Goal: Task Accomplishment & Management: Use online tool/utility

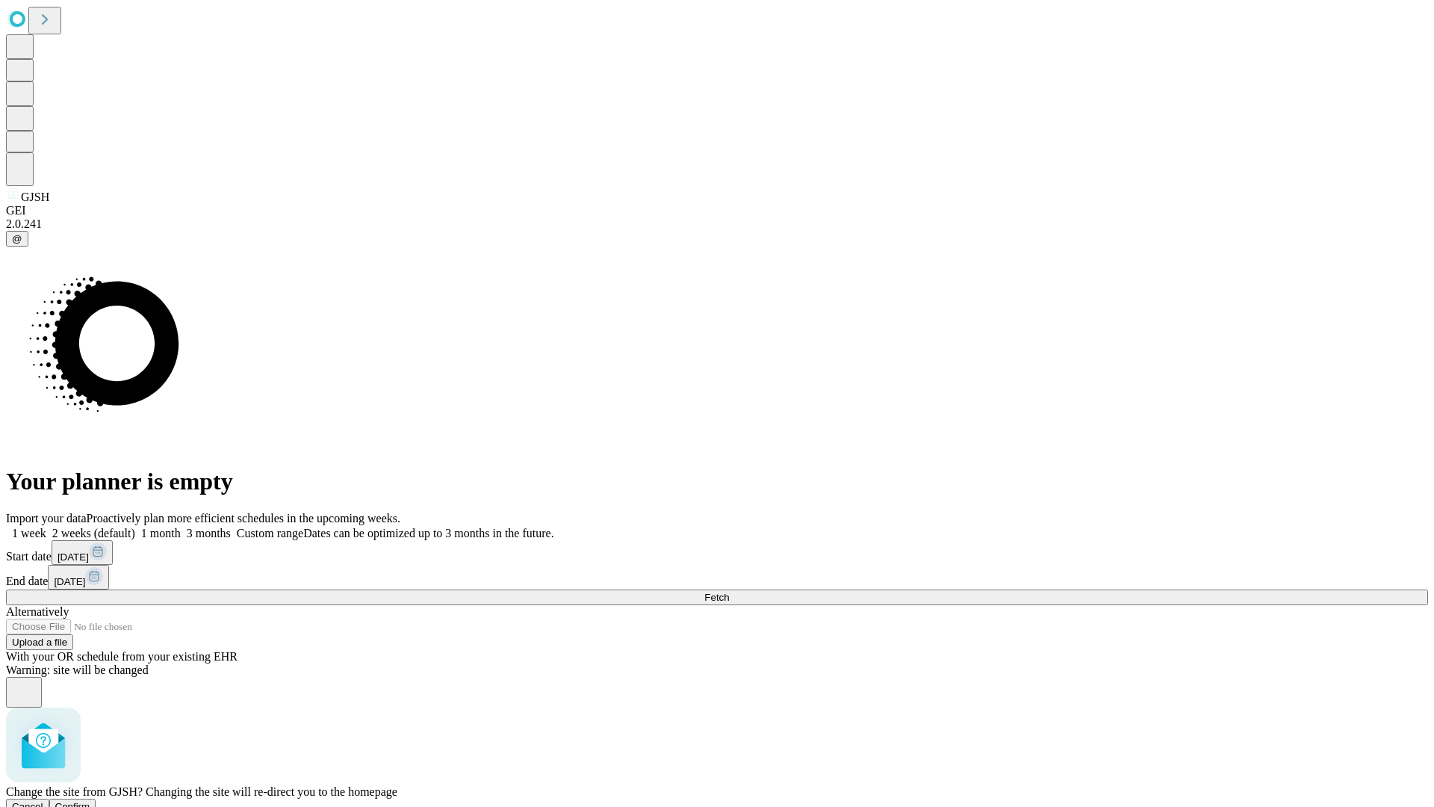
click at [90, 801] on span "Confirm" at bounding box center [72, 806] width 35 height 11
click at [135, 527] on label "2 weeks (default)" at bounding box center [90, 533] width 89 height 13
click at [729, 592] on span "Fetch" at bounding box center [716, 597] width 25 height 11
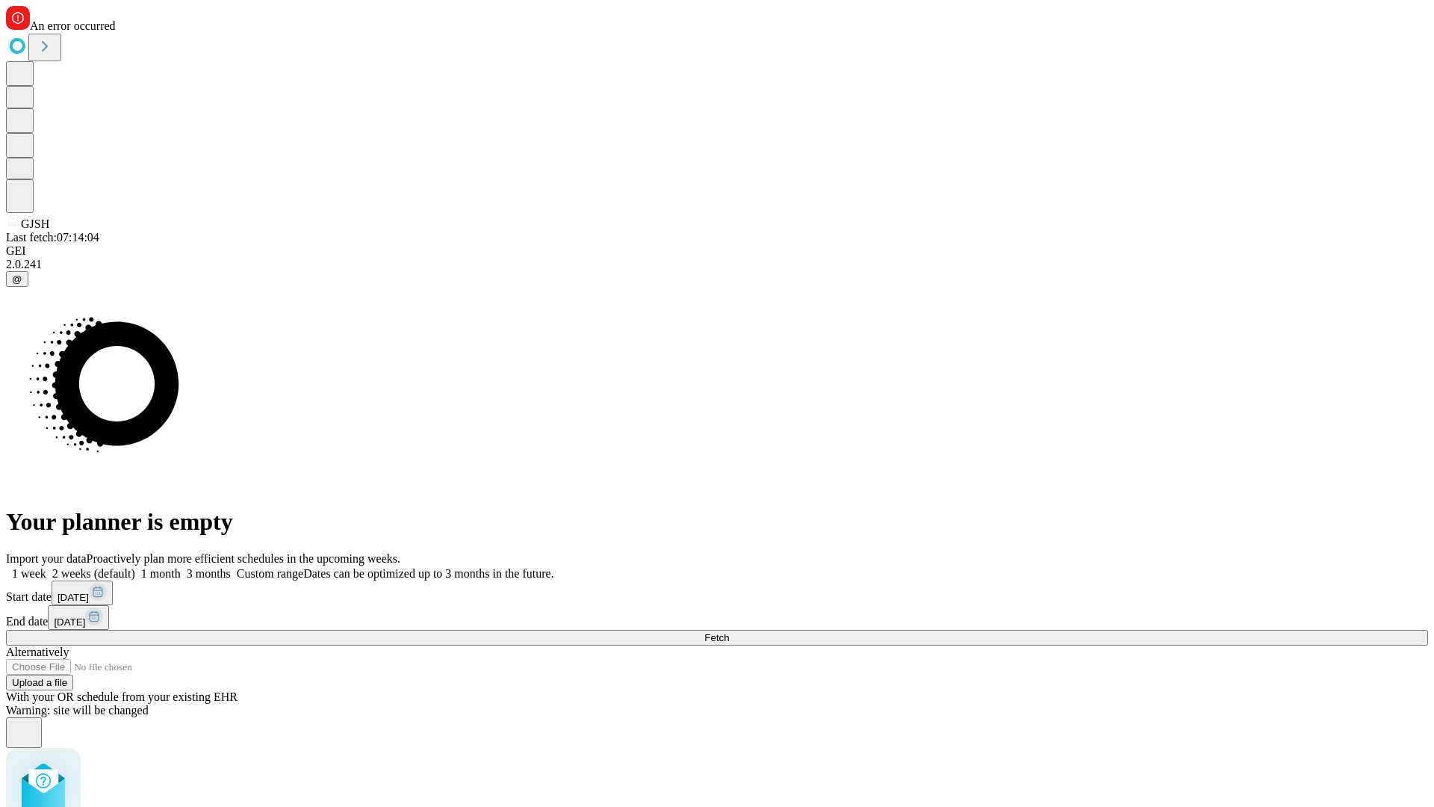
click at [135, 567] on label "2 weeks (default)" at bounding box center [90, 573] width 89 height 13
click at [729, 632] on span "Fetch" at bounding box center [716, 637] width 25 height 11
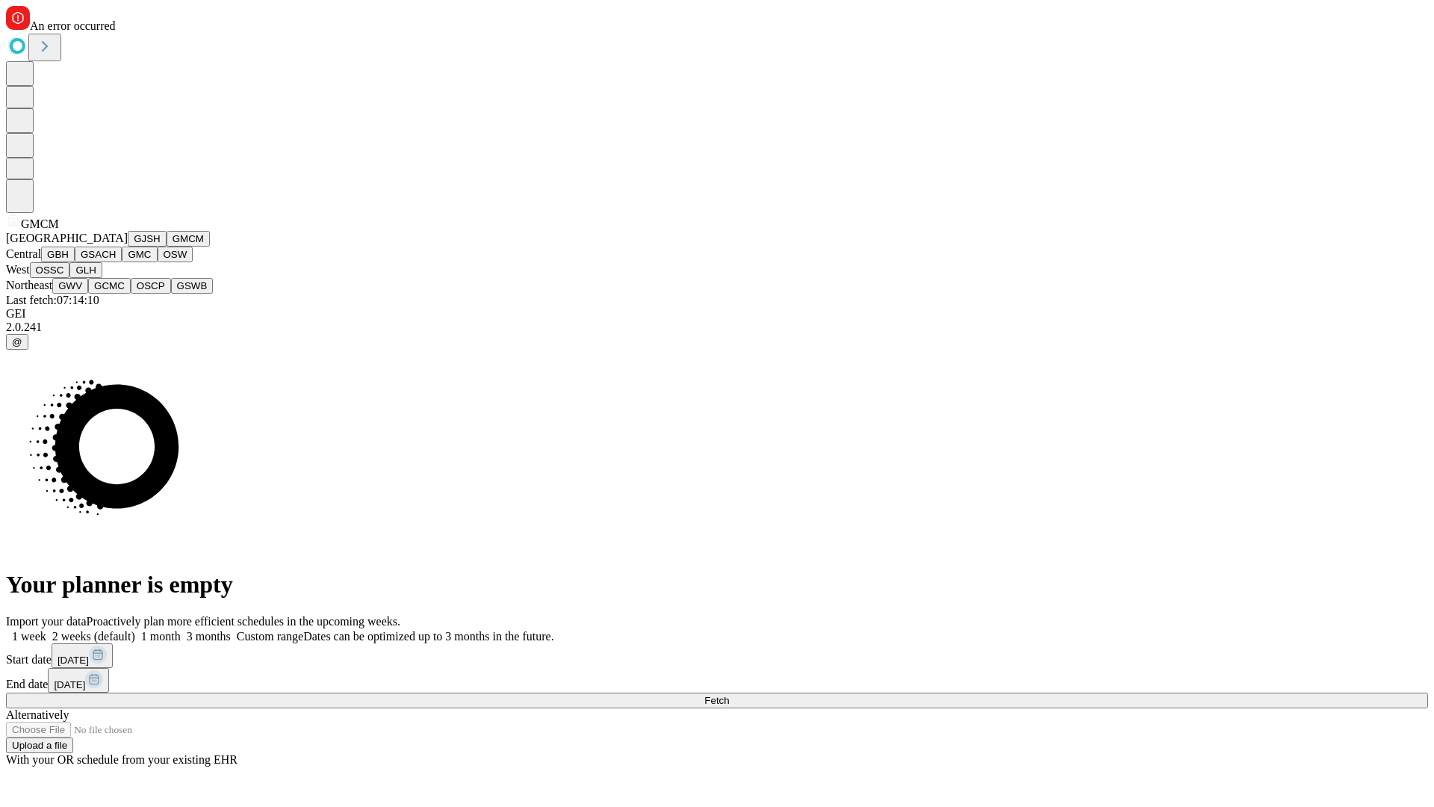
click at [75, 262] on button "GBH" at bounding box center [58, 254] width 34 height 16
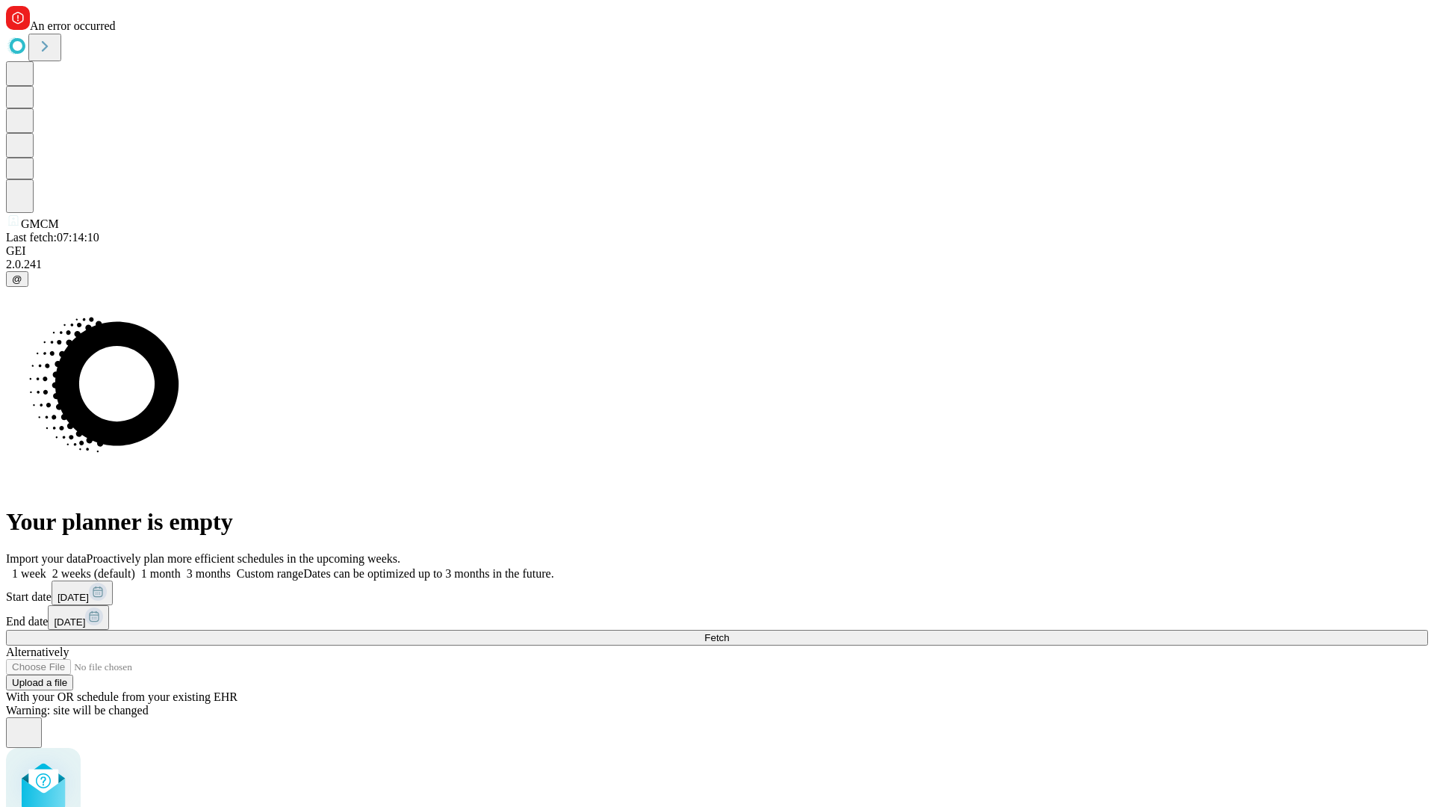
click at [135, 567] on label "2 weeks (default)" at bounding box center [90, 573] width 89 height 13
click at [729, 632] on span "Fetch" at bounding box center [716, 637] width 25 height 11
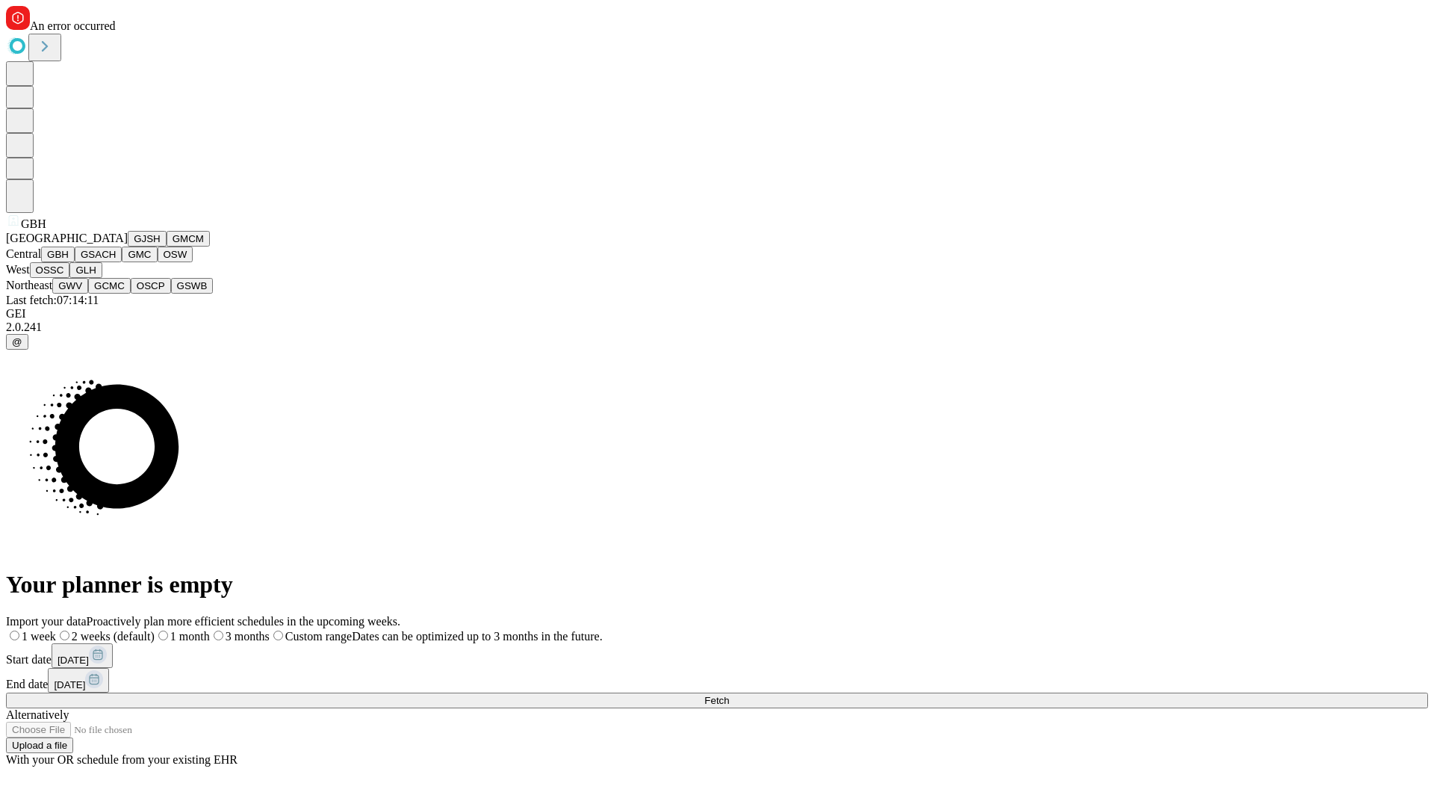
click at [116, 262] on button "GSACH" at bounding box center [98, 254] width 47 height 16
click at [135, 630] on label "2 weeks (default)" at bounding box center [90, 636] width 89 height 13
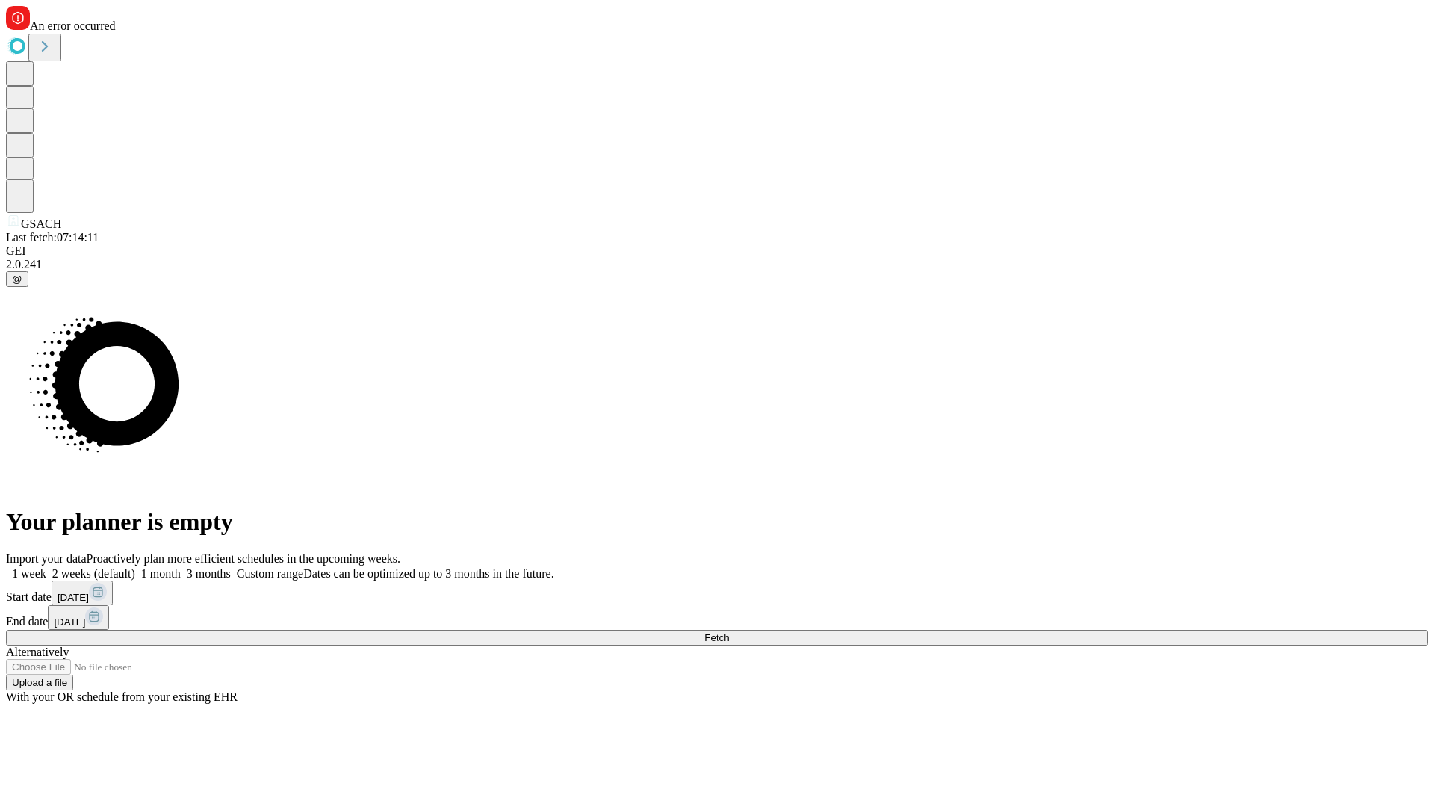
click at [729, 632] on span "Fetch" at bounding box center [716, 637] width 25 height 11
click at [135, 567] on label "2 weeks (default)" at bounding box center [90, 573] width 89 height 13
click at [729, 632] on span "Fetch" at bounding box center [716, 637] width 25 height 11
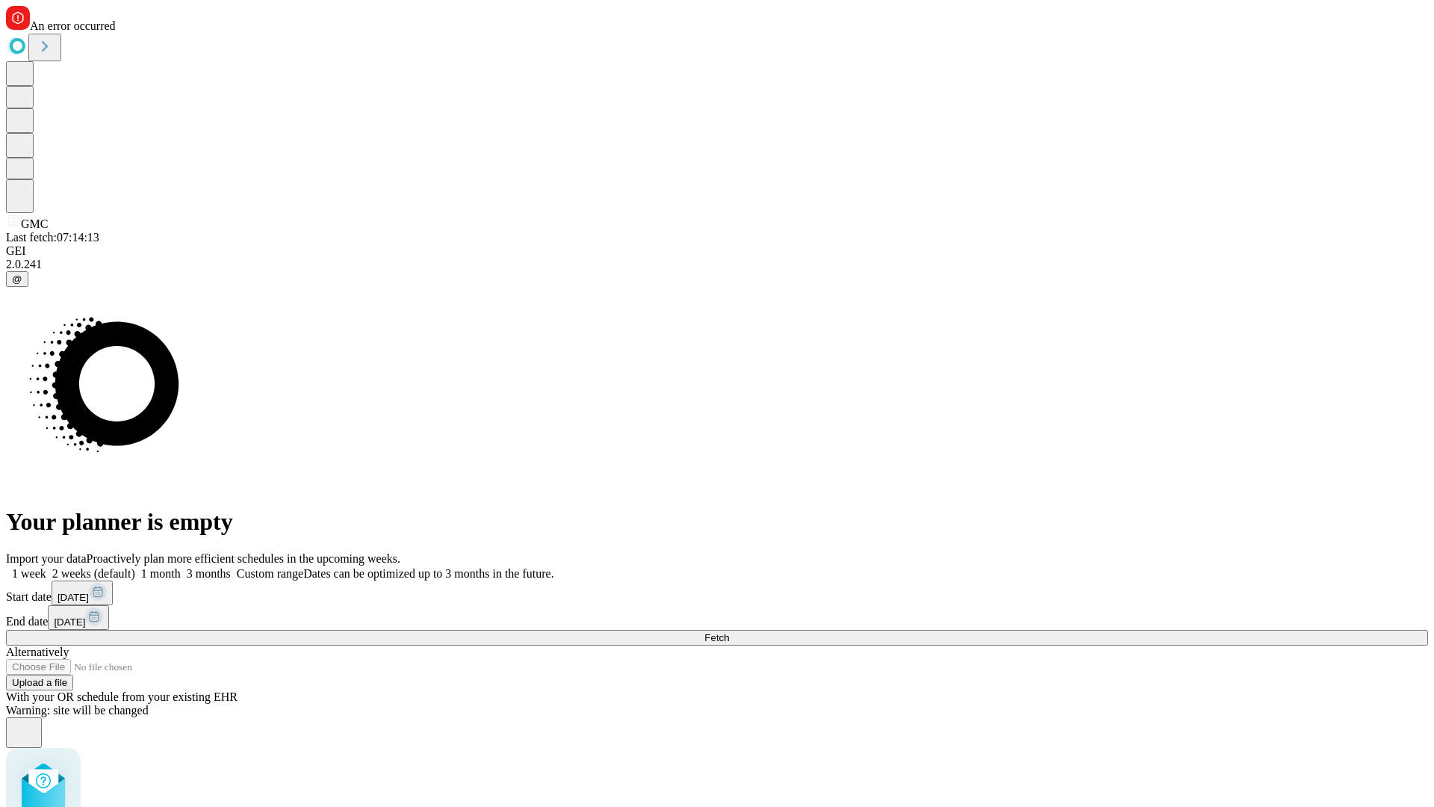
click at [135, 567] on label "2 weeks (default)" at bounding box center [90, 573] width 89 height 13
click at [729, 632] on span "Fetch" at bounding box center [716, 637] width 25 height 11
click at [135, 567] on label "2 weeks (default)" at bounding box center [90, 573] width 89 height 13
click at [729, 632] on span "Fetch" at bounding box center [716, 637] width 25 height 11
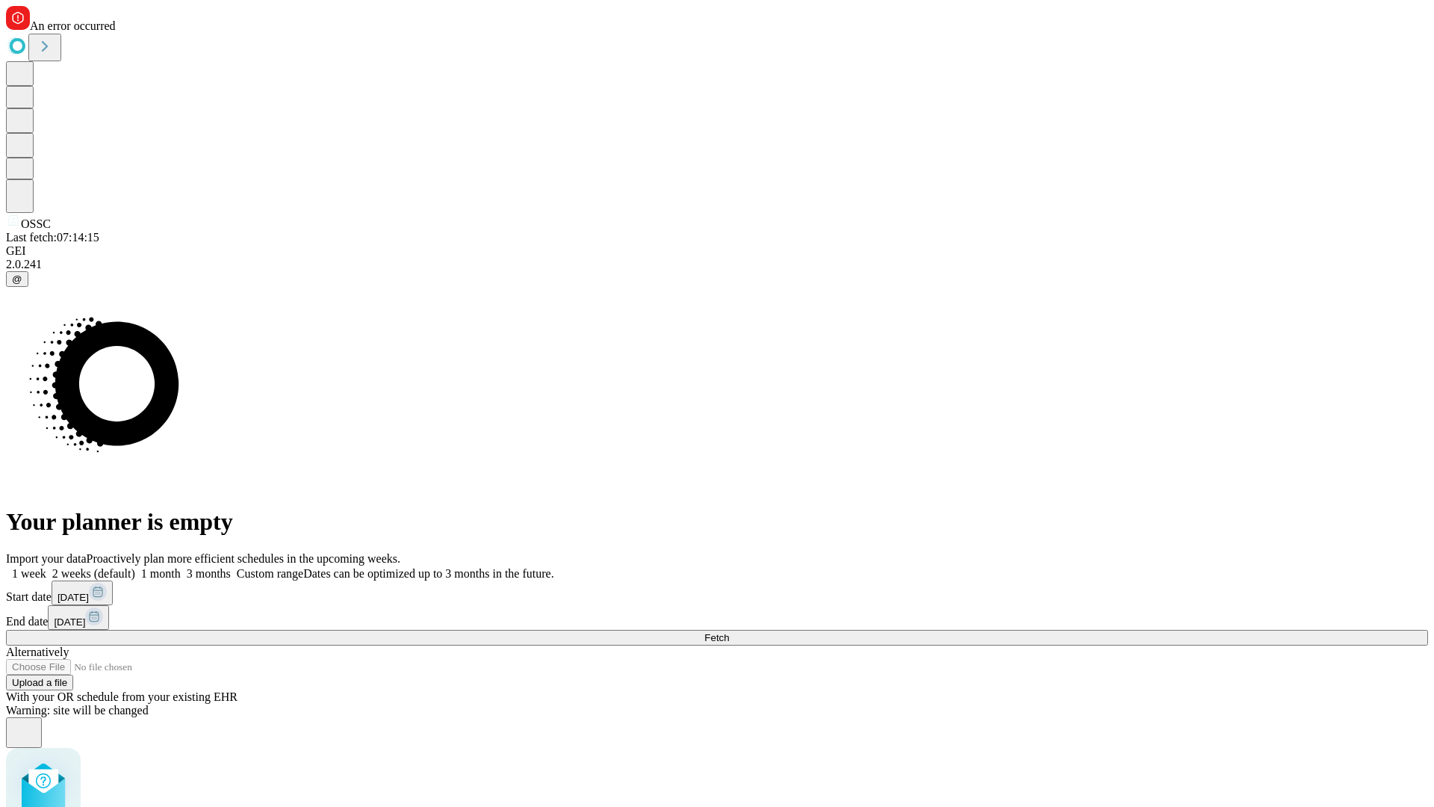
click at [135, 567] on label "2 weeks (default)" at bounding box center [90, 573] width 89 height 13
click at [729, 632] on span "Fetch" at bounding box center [716, 637] width 25 height 11
